Goal: Task Accomplishment & Management: Complete application form

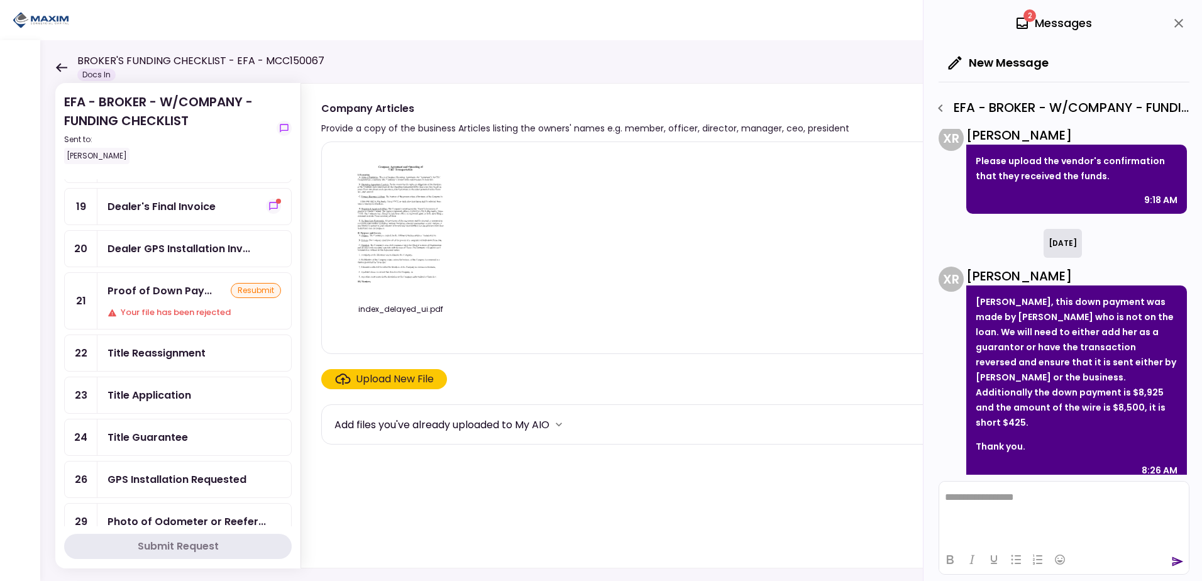
scroll to position [377, 0]
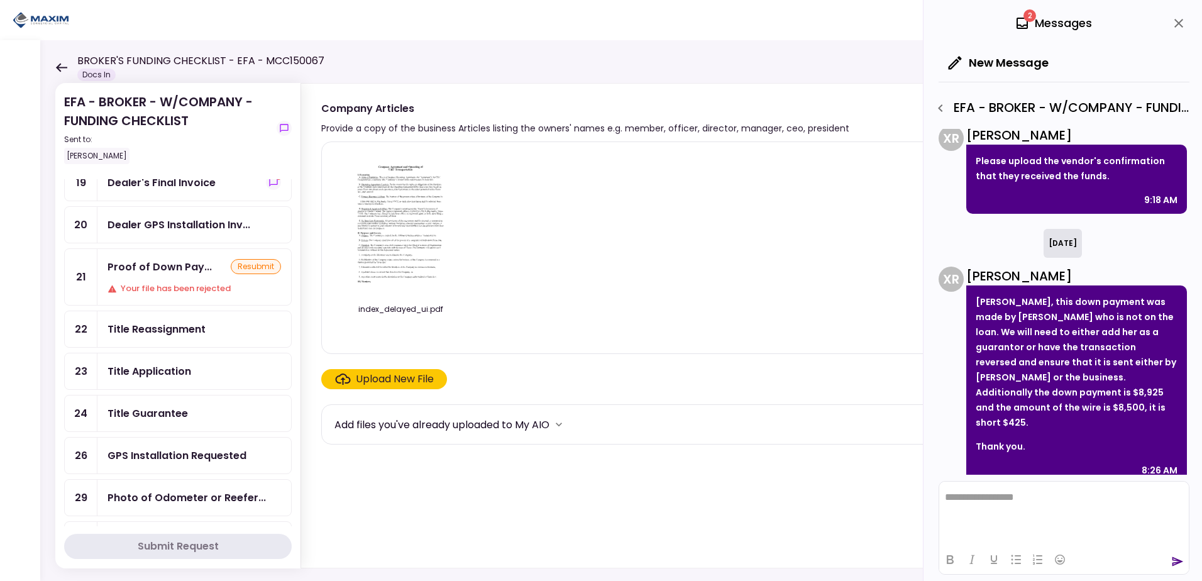
click at [167, 330] on div "Title Reassignment" at bounding box center [157, 329] width 98 height 16
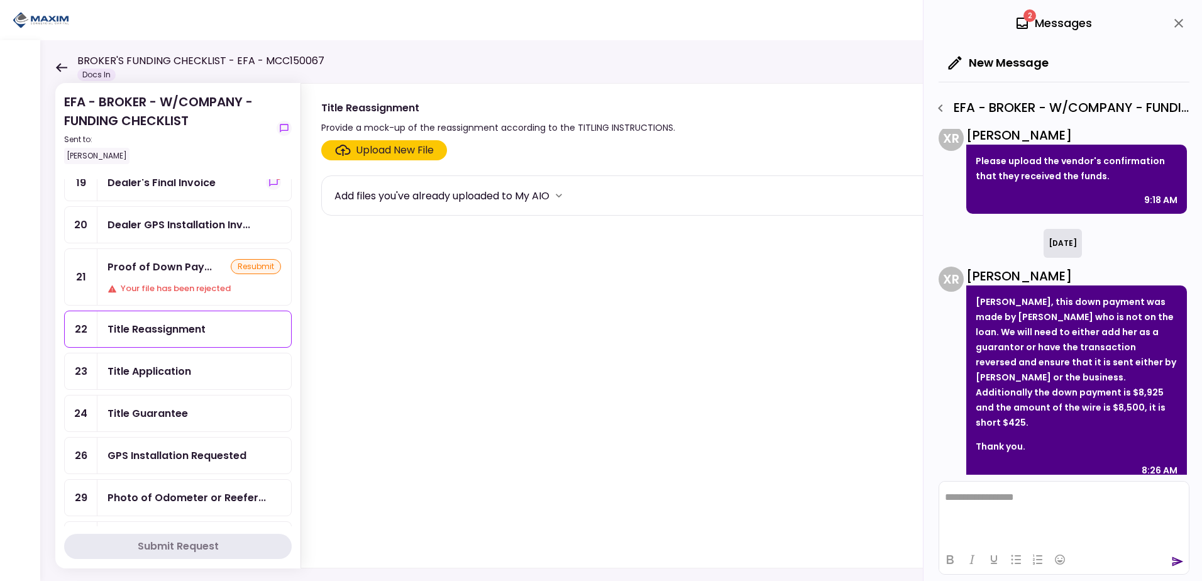
click at [377, 149] on div "Upload New File" at bounding box center [395, 150] width 78 height 15
click at [0, 0] on input "Upload New File" at bounding box center [0, 0] width 0 height 0
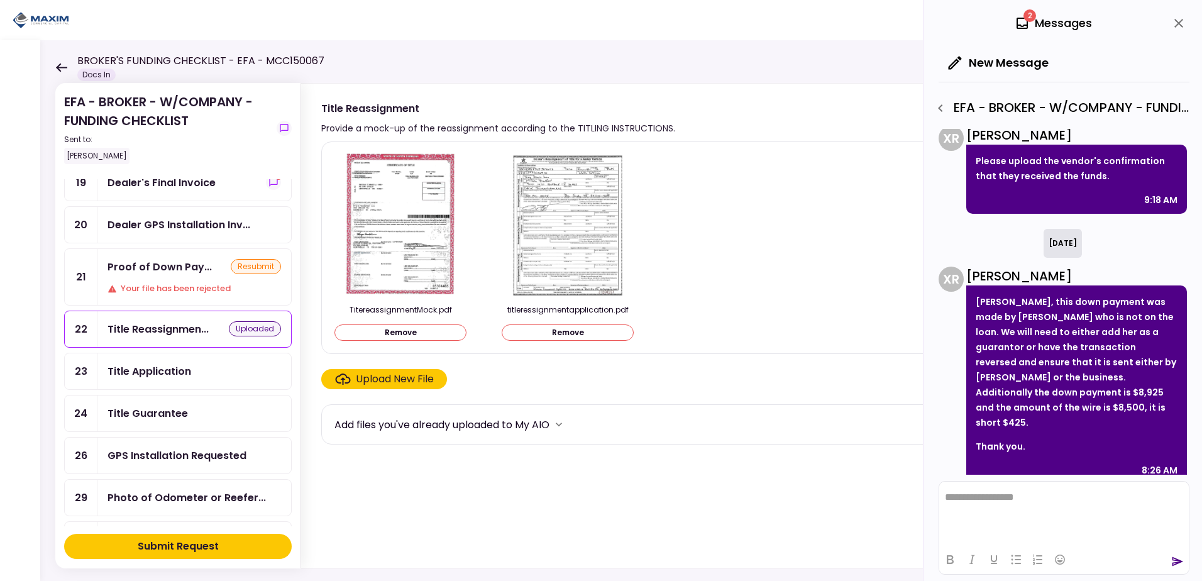
click at [169, 553] on div "Submit Request" at bounding box center [178, 546] width 81 height 15
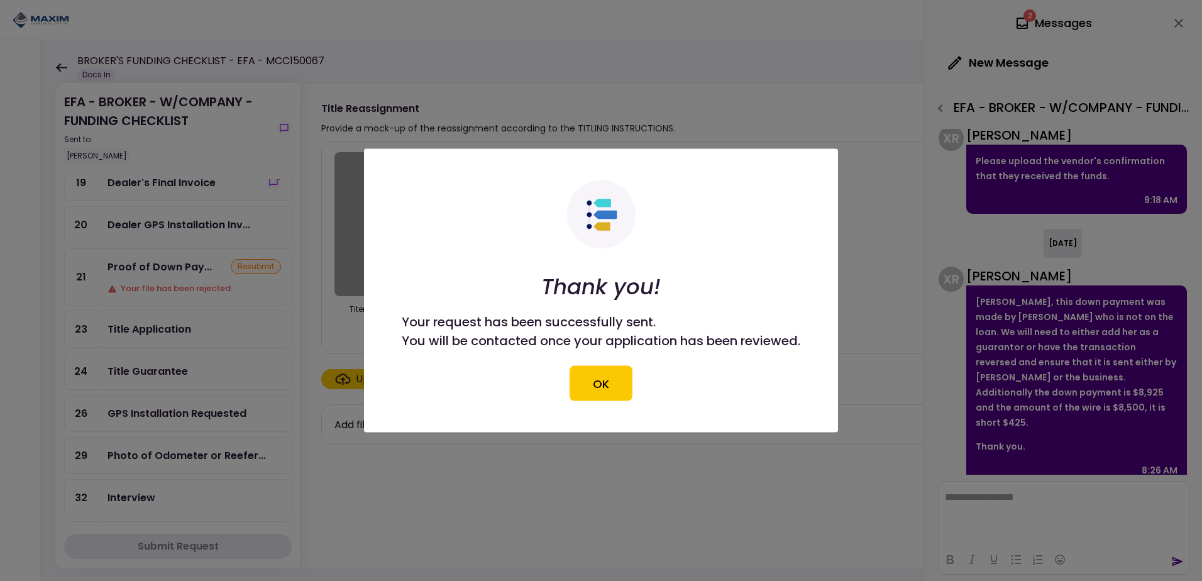
click at [165, 331] on div at bounding box center [601, 290] width 1202 height 581
click at [608, 382] on button "OK" at bounding box center [601, 383] width 63 height 35
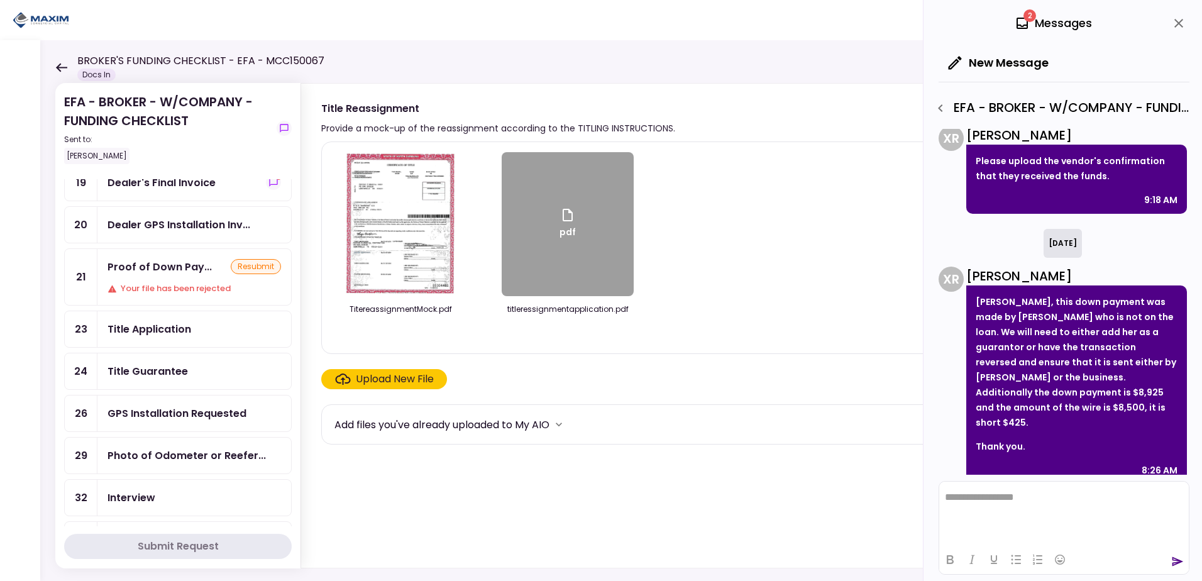
click at [149, 331] on div "Title Application" at bounding box center [150, 329] width 84 height 16
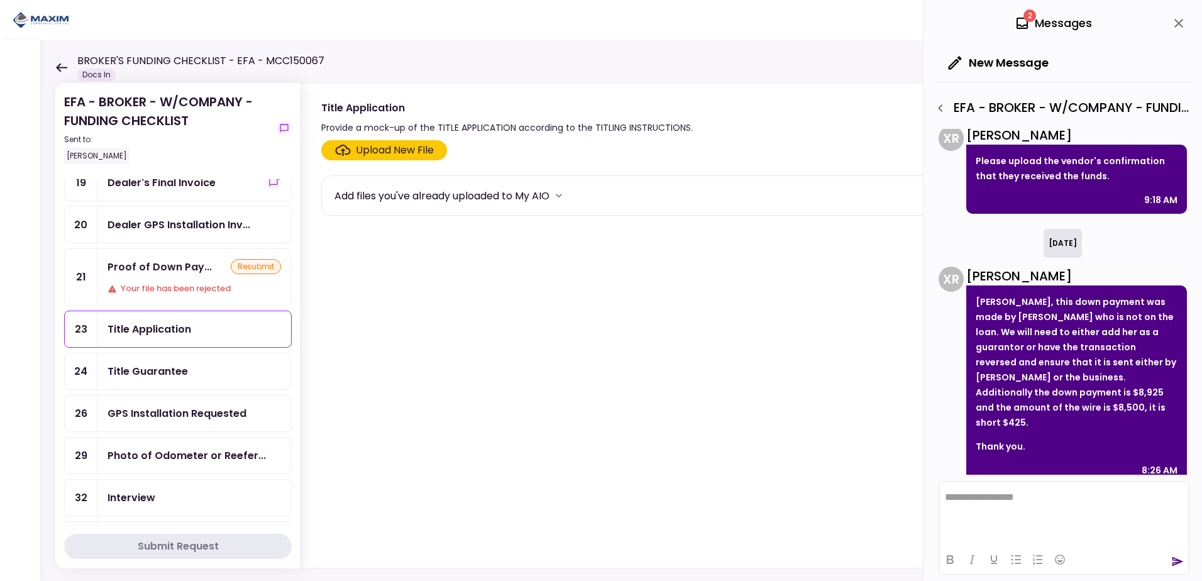
click at [372, 153] on div "Upload New File" at bounding box center [395, 150] width 78 height 15
click at [0, 0] on input "Upload New File" at bounding box center [0, 0] width 0 height 0
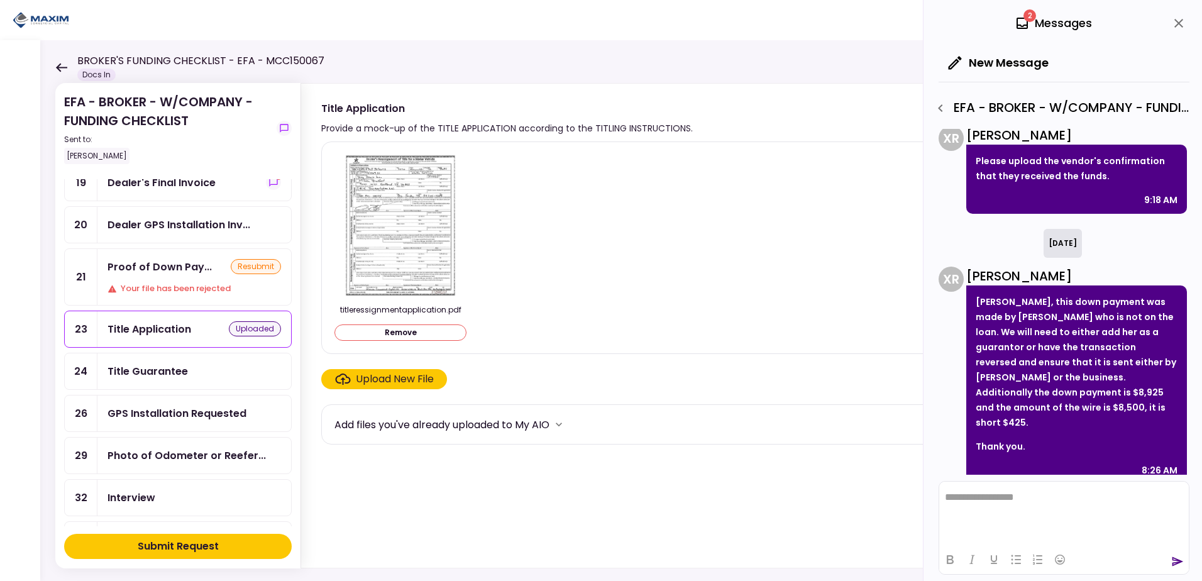
click at [165, 542] on div "Submit Request" at bounding box center [178, 546] width 81 height 15
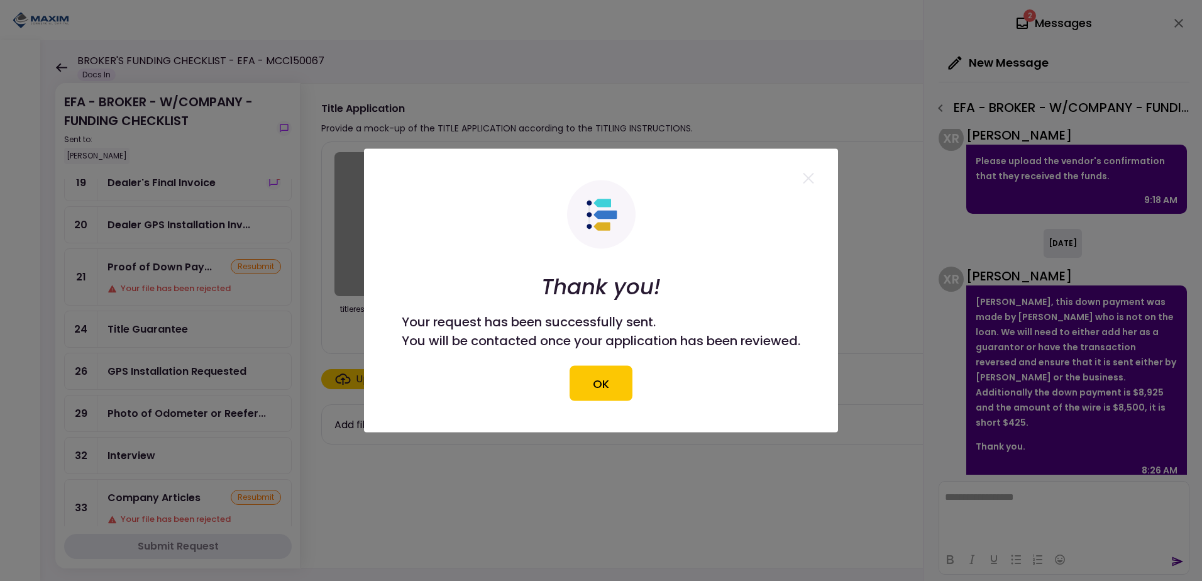
click at [603, 389] on button "OK" at bounding box center [601, 383] width 63 height 35
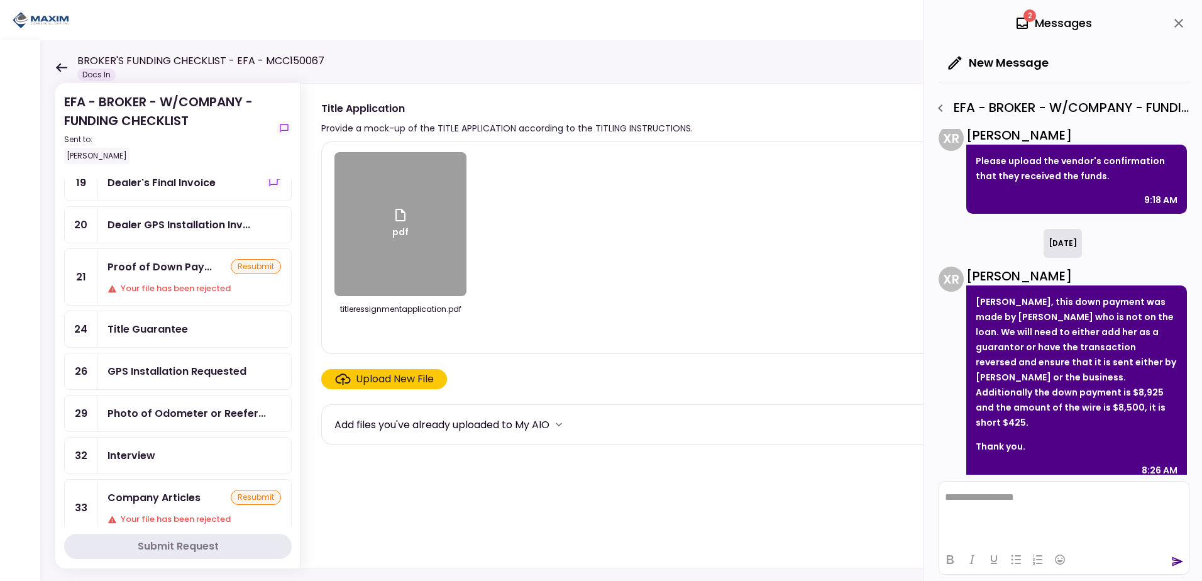
click at [163, 330] on div "Title Guarantee" at bounding box center [148, 329] width 80 height 16
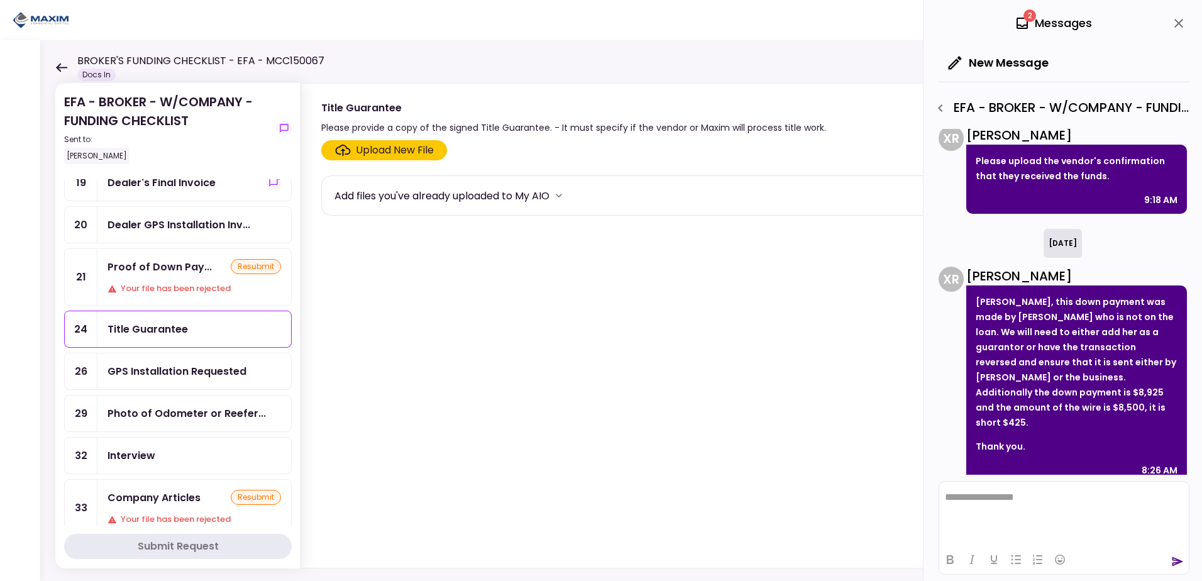
click at [360, 147] on div "Upload New File" at bounding box center [395, 150] width 78 height 15
click at [0, 0] on input "Upload New File" at bounding box center [0, 0] width 0 height 0
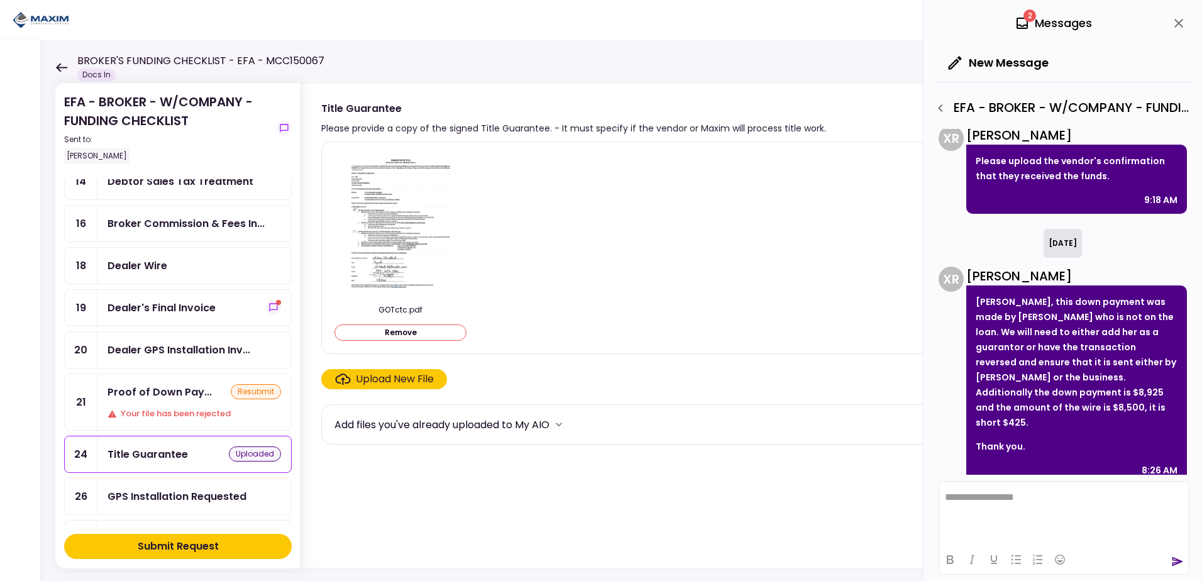
scroll to position [252, 0]
click at [143, 266] on div "Dealer Wire" at bounding box center [138, 266] width 60 height 16
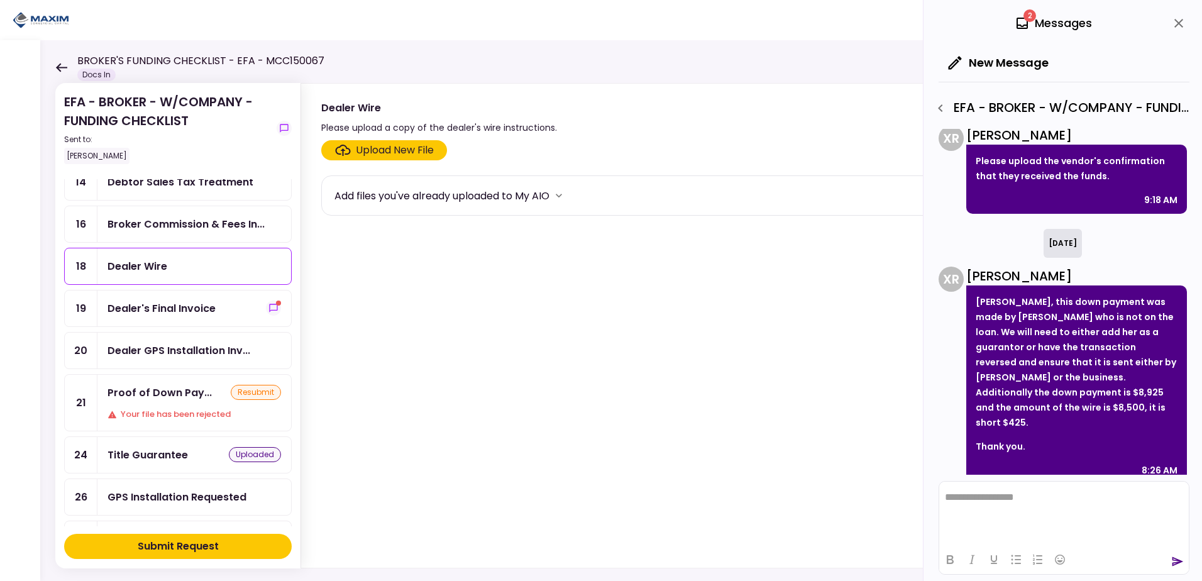
click at [388, 150] on div "Upload New File" at bounding box center [395, 150] width 78 height 15
click at [0, 0] on input "Upload New File" at bounding box center [0, 0] width 0 height 0
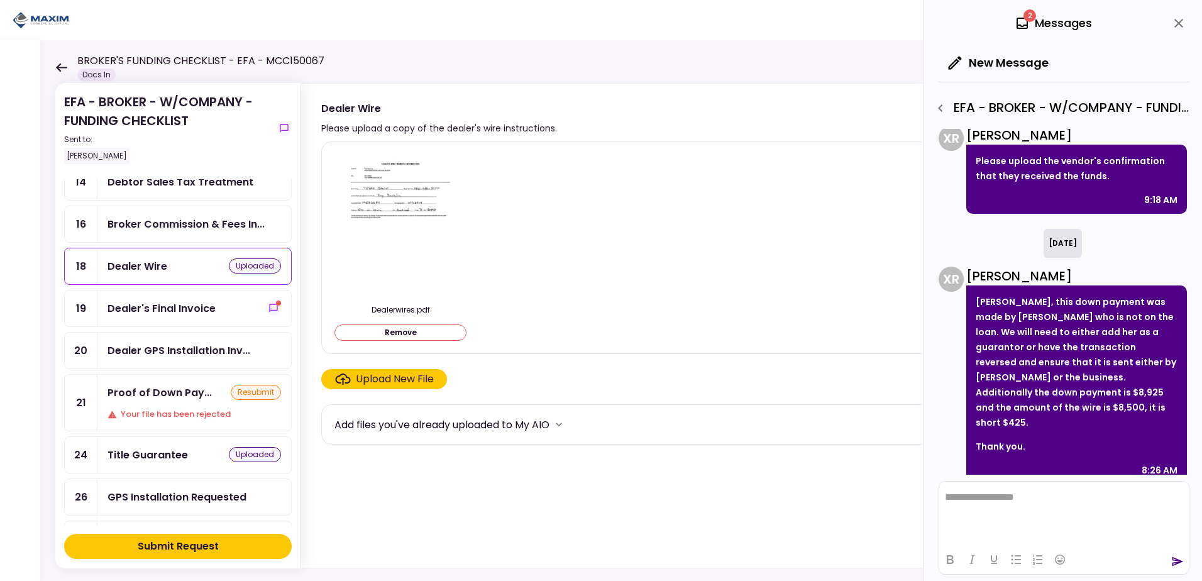
click at [170, 541] on div "Submit Request" at bounding box center [178, 546] width 81 height 15
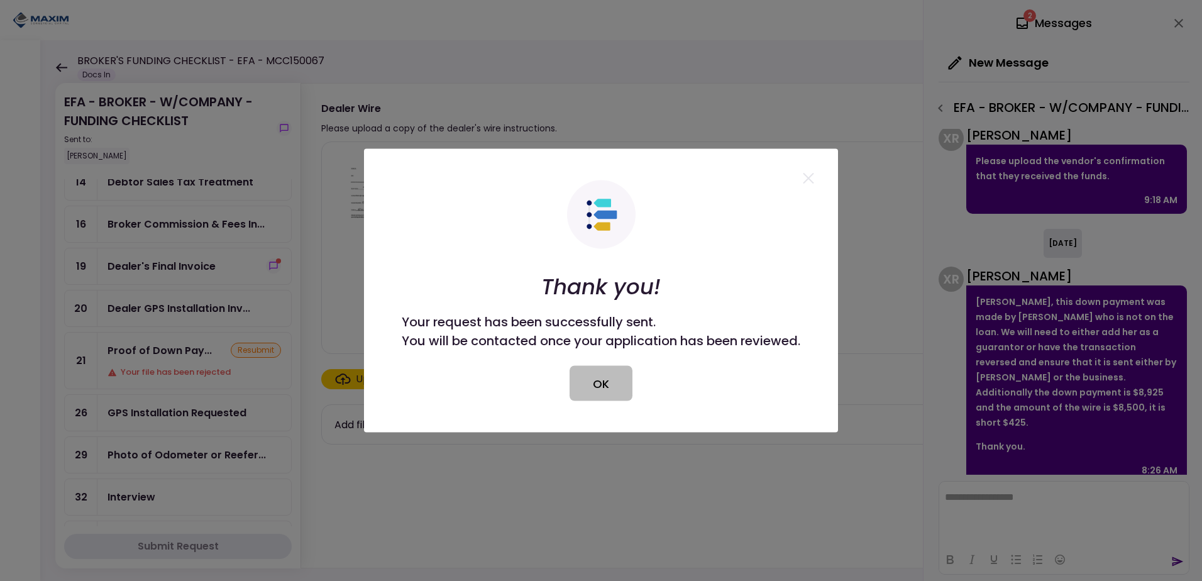
click at [611, 386] on button "OK" at bounding box center [601, 383] width 63 height 35
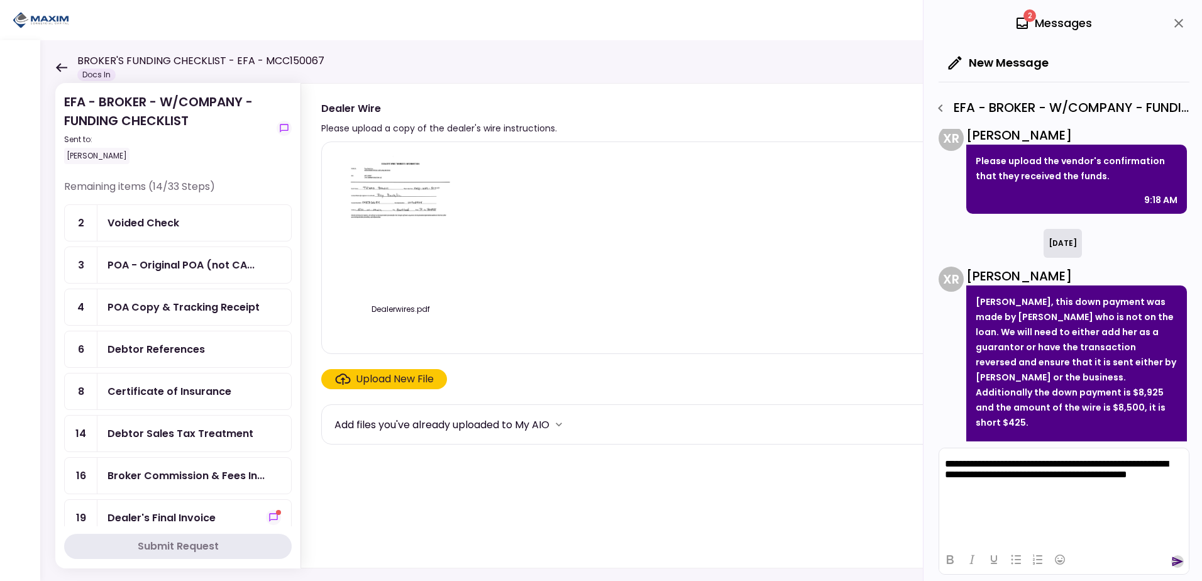
click at [1174, 558] on icon "send" at bounding box center [1178, 561] width 11 height 9
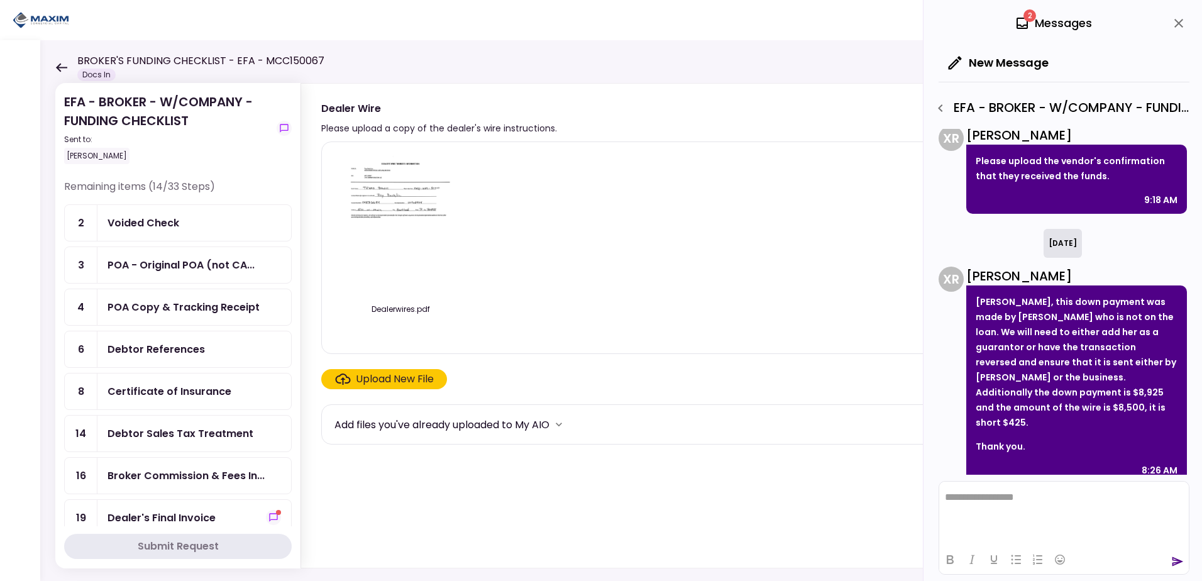
scroll to position [221, 0]
